Goal: Find contact information: Obtain details needed to contact an individual or organization

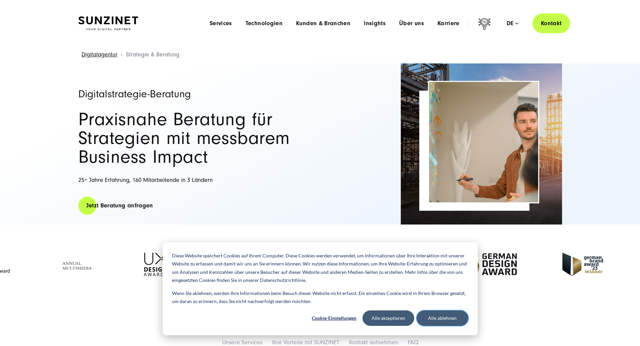
click at [457, 322] on button "Alle ablehnen" at bounding box center [442, 318] width 52 height 15
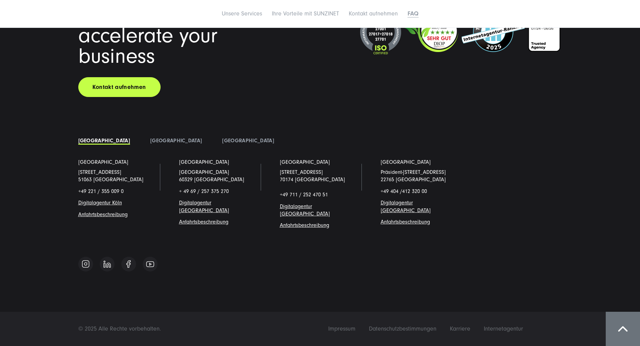
scroll to position [4657, 0]
click at [355, 326] on span "Impressum" at bounding box center [341, 328] width 27 height 7
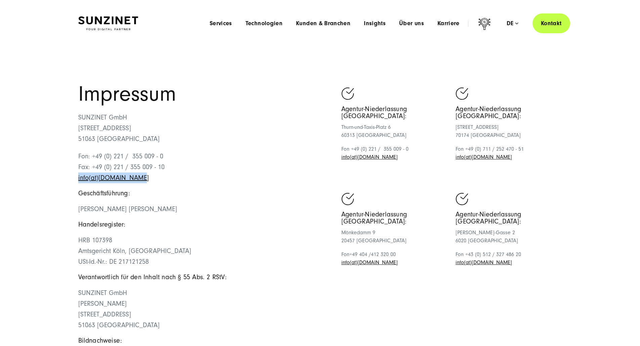
drag, startPoint x: 158, startPoint y: 230, endPoint x: 76, endPoint y: 229, distance: 82.3
click at [76, 229] on div "Impressum SUNZINET GmbH Schanzenstraße 23 51063 Köln Fon: +49 (0) 221 / 355 009…" at bounding box center [320, 226] width 511 height 285
copy link "info(at)sunzinet.com"
